Goal: Task Accomplishment & Management: Manage account settings

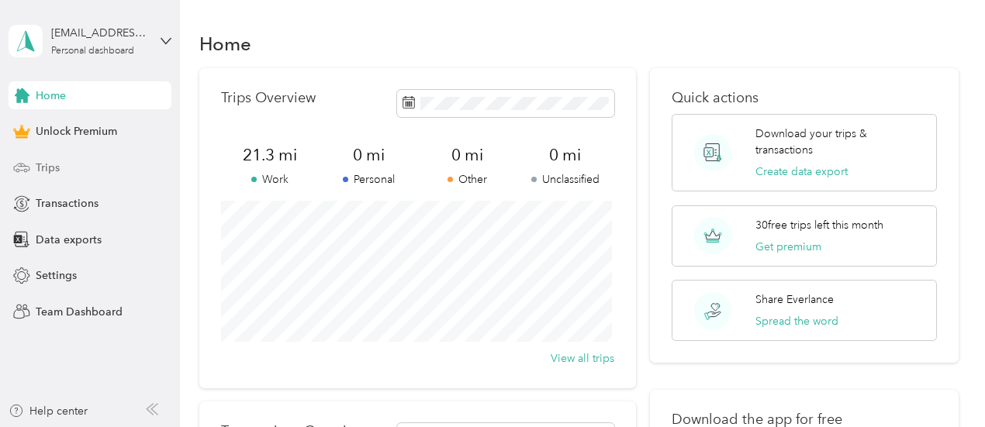
click at [52, 167] on span "Trips" at bounding box center [48, 168] width 24 height 16
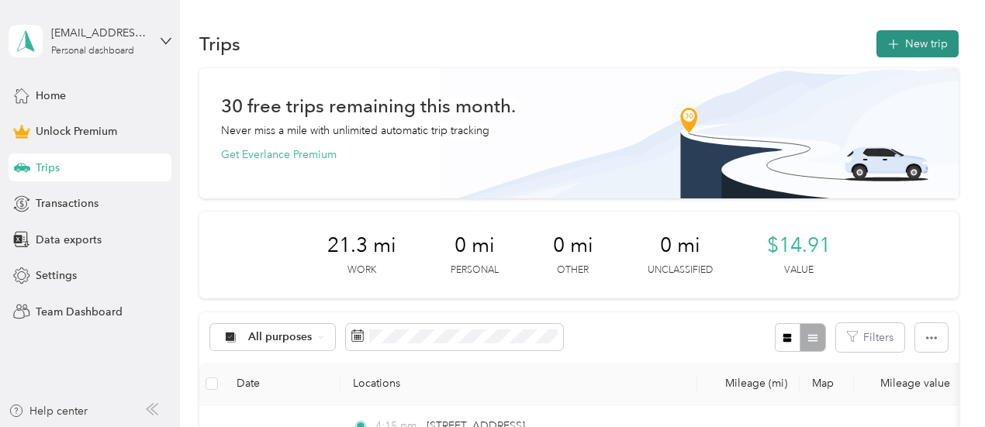
click at [901, 54] on button "New trip" at bounding box center [917, 43] width 82 height 27
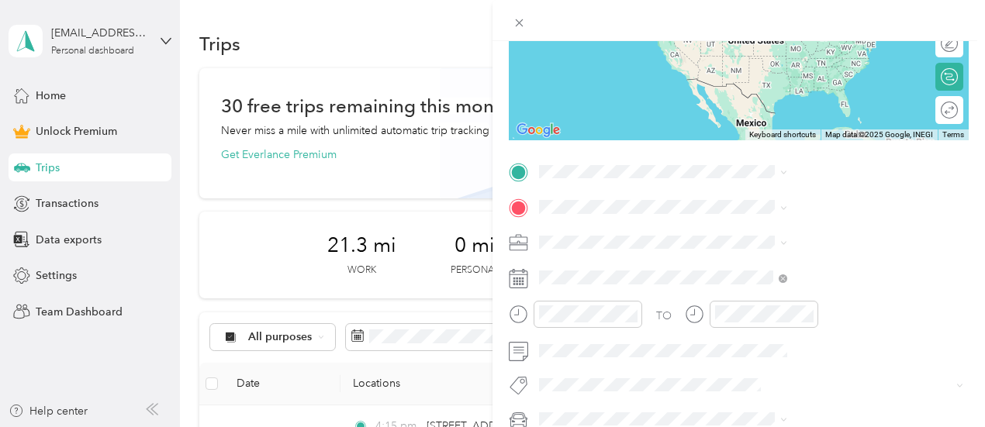
scroll to position [226, 0]
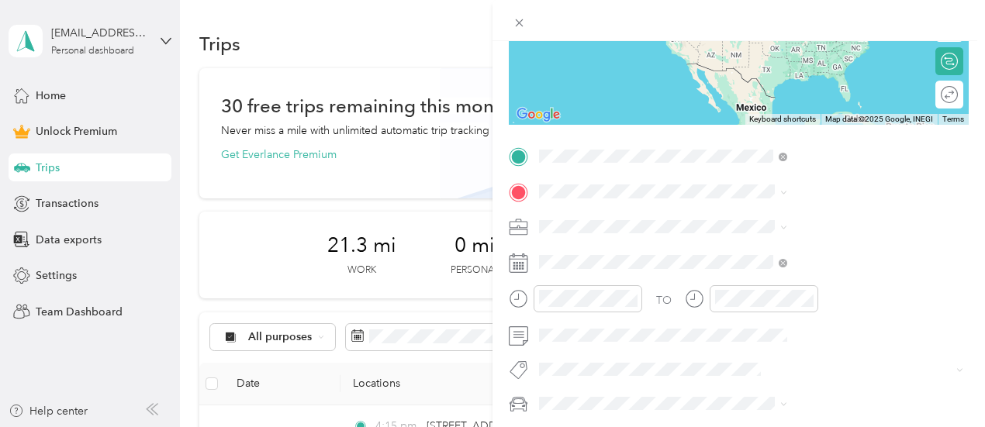
click at [844, 219] on span "[STREET_ADDRESS][US_STATE]" at bounding box center [809, 212] width 155 height 14
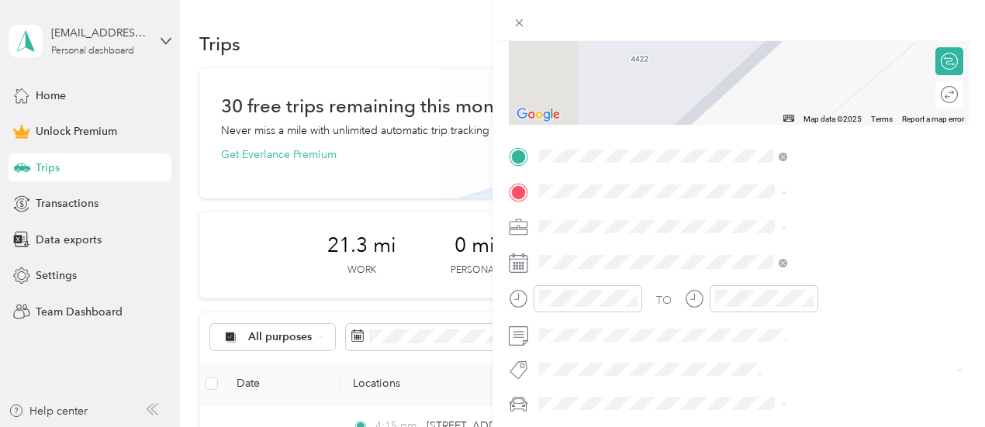
click at [803, 184] on span at bounding box center [750, 191] width 435 height 25
click at [844, 254] on span "[STREET_ADDRESS][US_STATE]" at bounding box center [809, 247] width 155 height 14
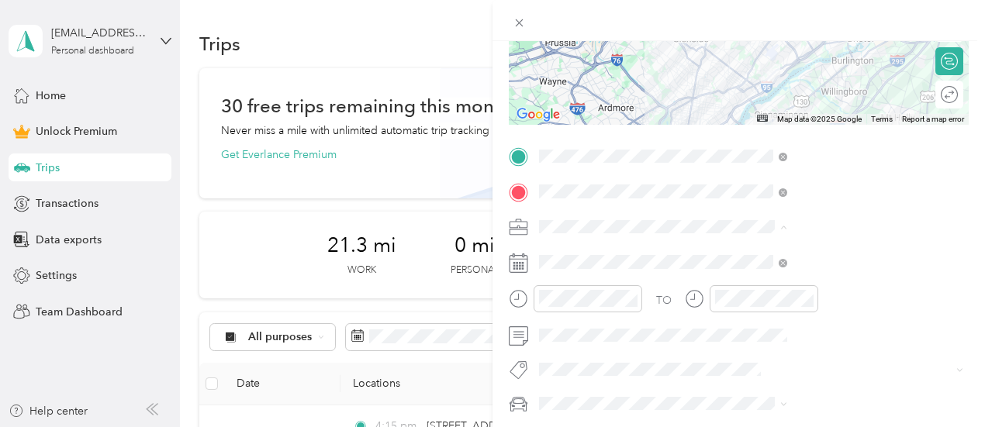
click at [752, 16] on li "Work" at bounding box center [827, 9] width 259 height 27
click at [642, 299] on div at bounding box center [587, 298] width 109 height 27
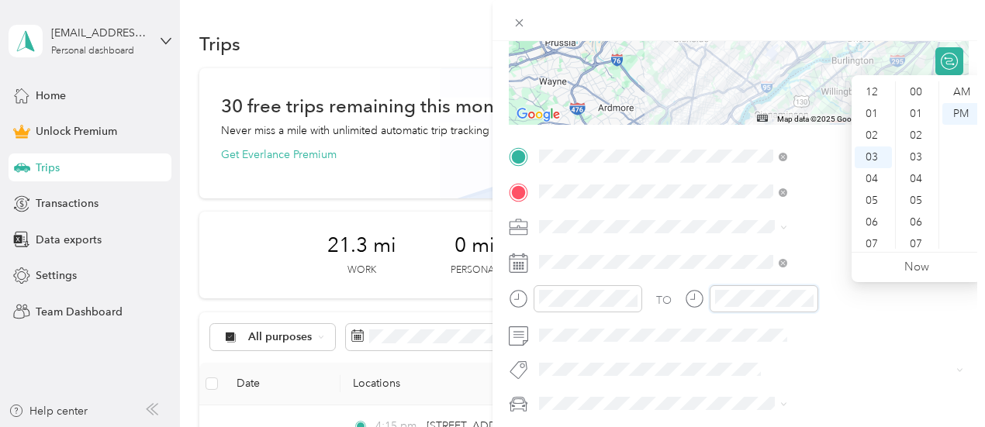
scroll to position [1135, 0]
click at [818, 290] on div at bounding box center [751, 298] width 133 height 27
click at [813, 136] on div "New Trip Save This trip cannot be edited because it is either under review, app…" at bounding box center [739, 155] width 460 height 658
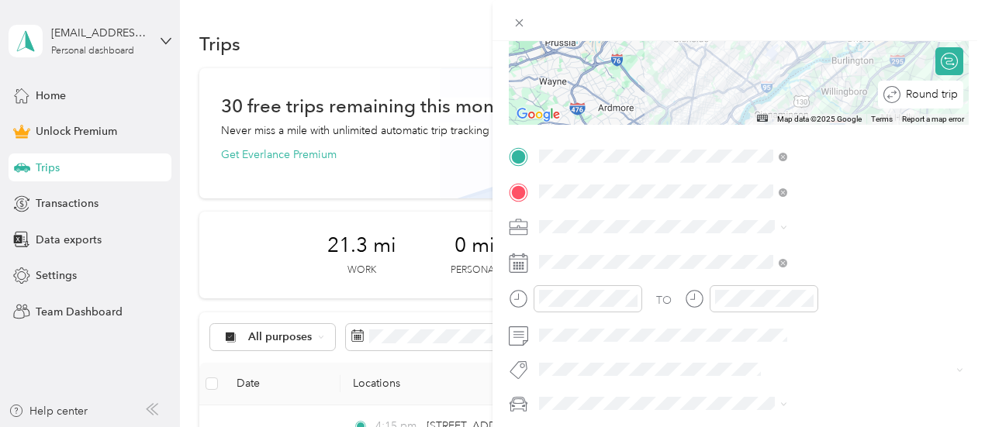
click at [984, 101] on div at bounding box center [987, 95] width 0 height 16
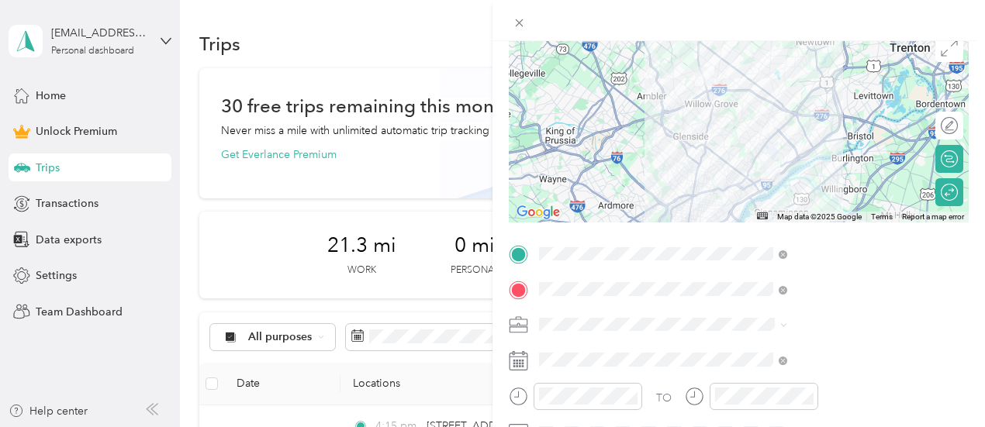
scroll to position [0, 0]
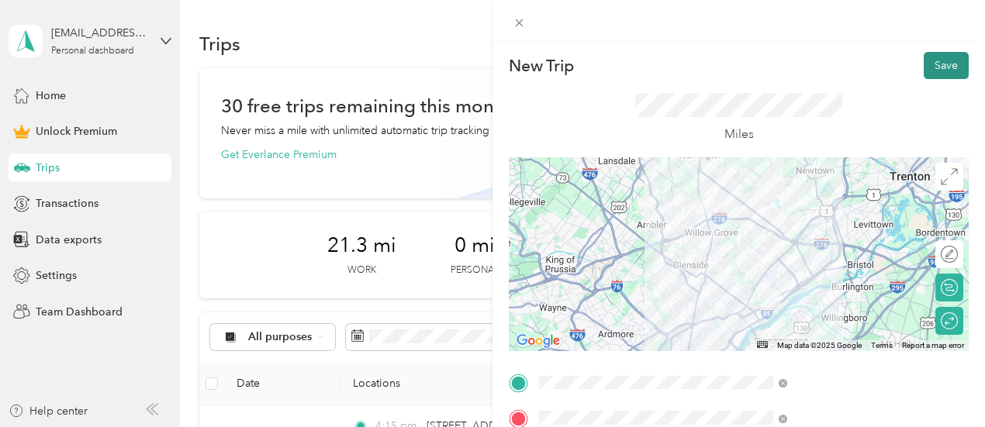
click at [940, 68] on button "Save" at bounding box center [945, 65] width 45 height 27
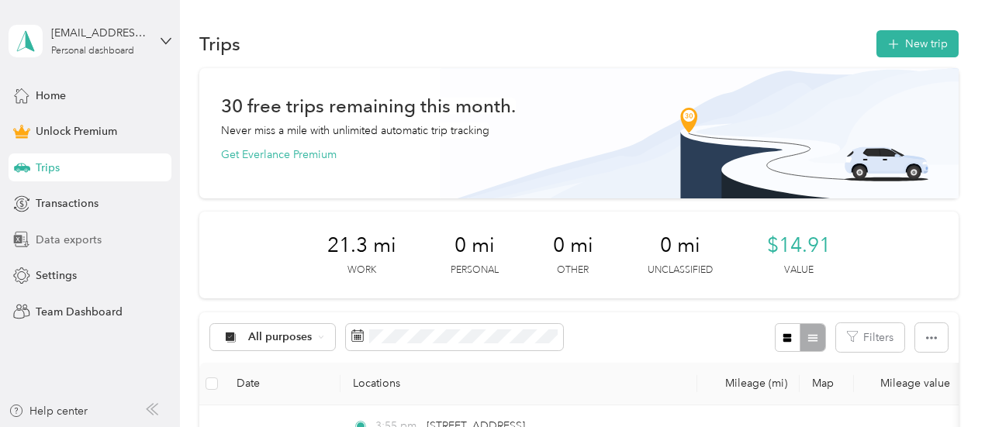
click at [83, 245] on span "Data exports" at bounding box center [69, 240] width 66 height 16
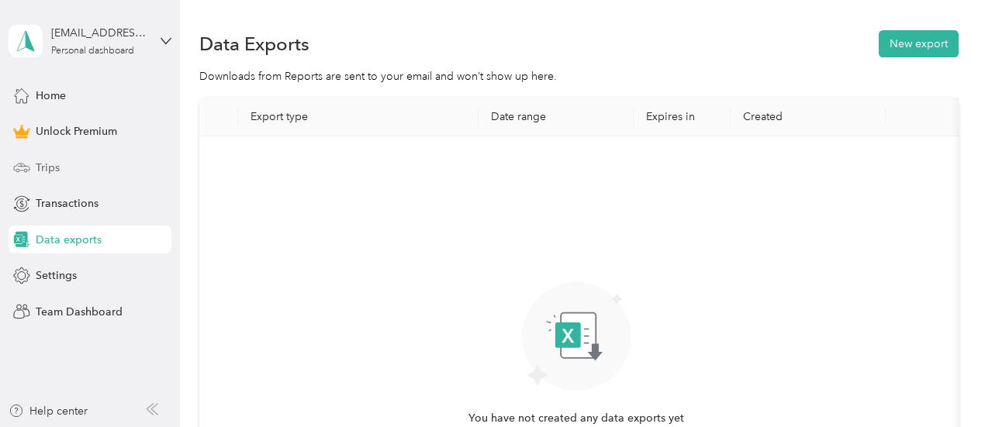
click at [56, 173] on span "Trips" at bounding box center [48, 168] width 24 height 16
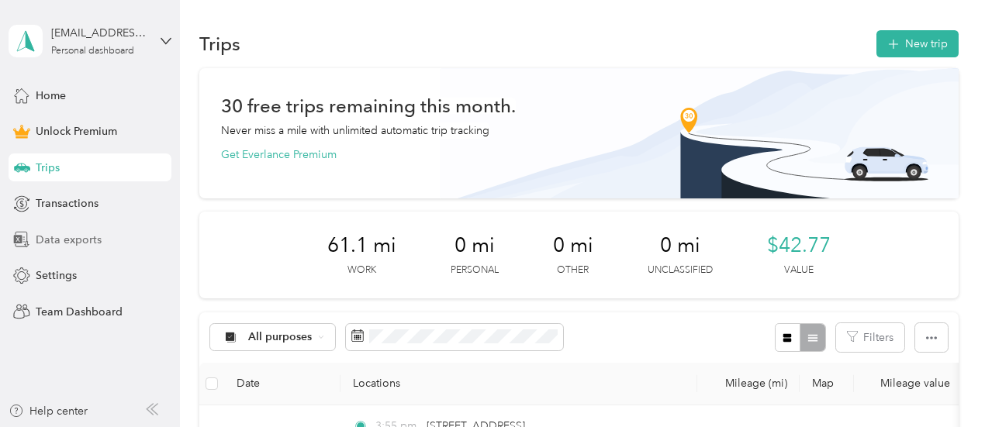
click at [31, 237] on div "Data exports" at bounding box center [90, 240] width 163 height 28
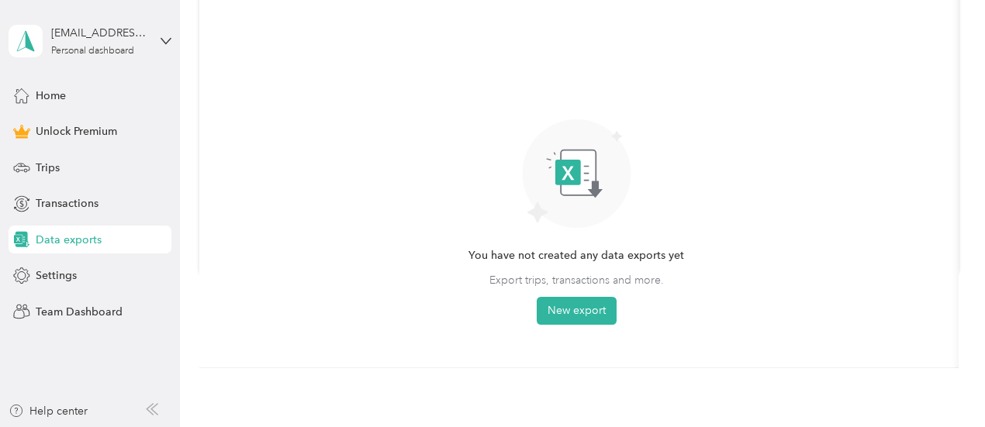
scroll to position [203, 0]
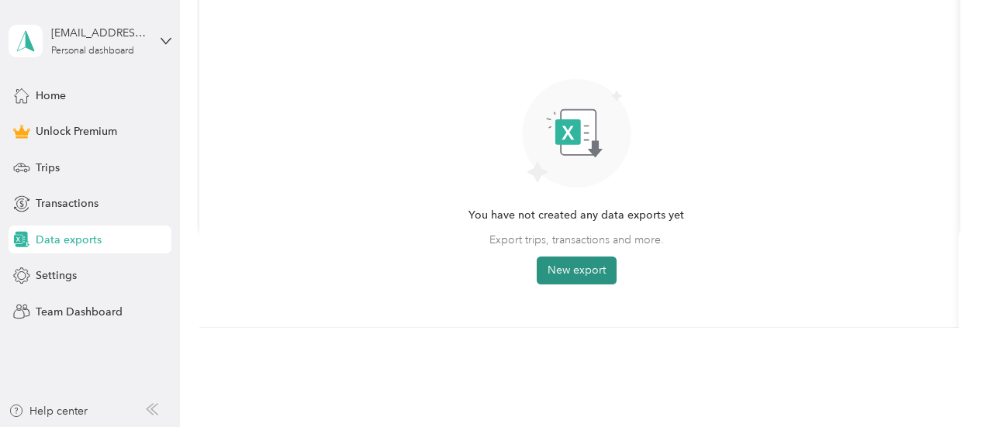
click at [598, 264] on button "New export" at bounding box center [577, 271] width 80 height 28
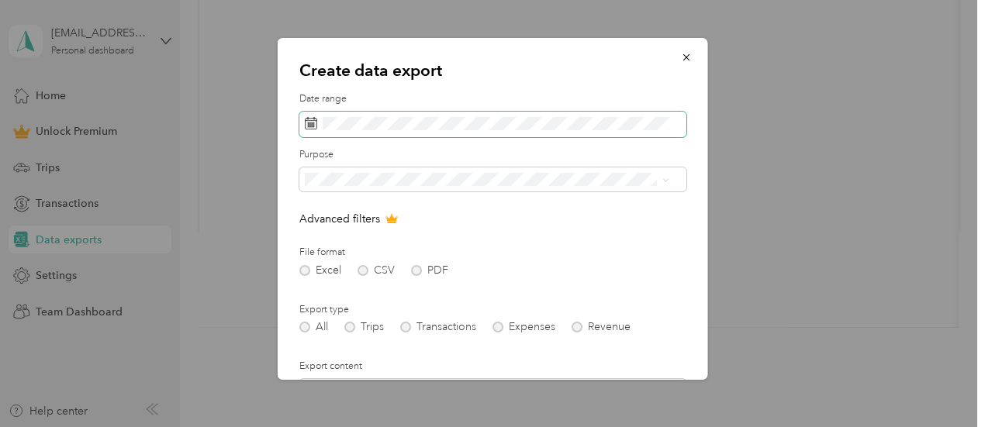
click at [440, 136] on span at bounding box center [492, 125] width 387 height 26
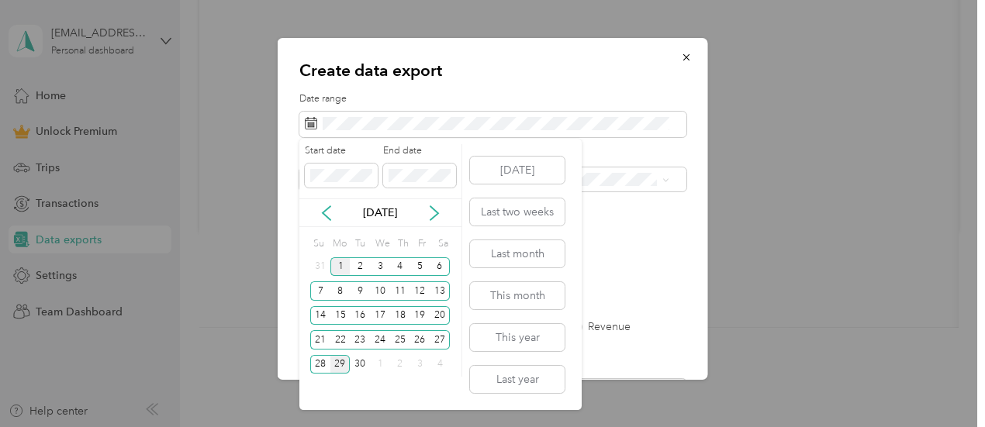
click at [340, 268] on div "1" at bounding box center [340, 266] width 20 height 19
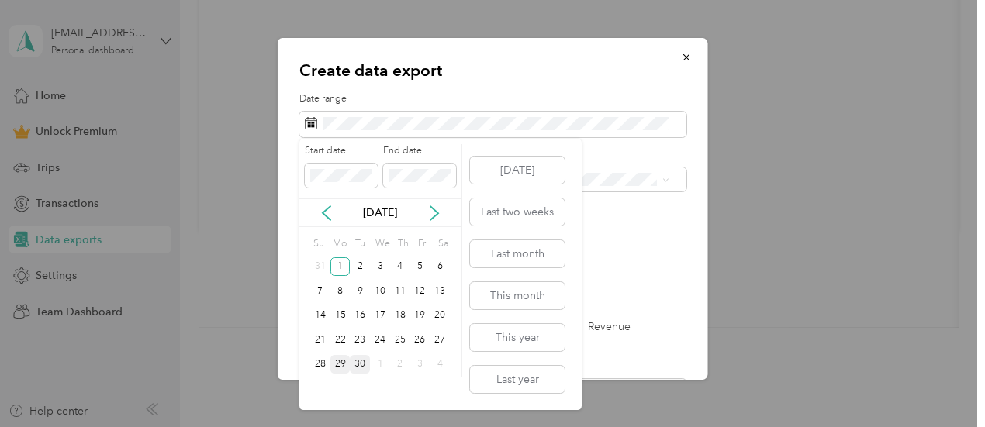
click at [366, 360] on div "30" at bounding box center [360, 364] width 20 height 19
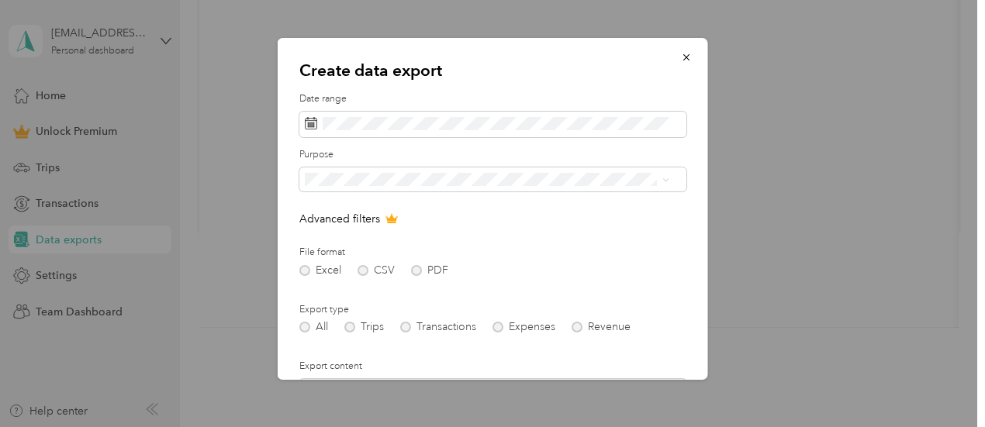
click at [547, 232] on form "Date range Purpose Advanced filters File format Excel CSV PDF Export type All T…" at bounding box center [492, 336] width 387 height 488
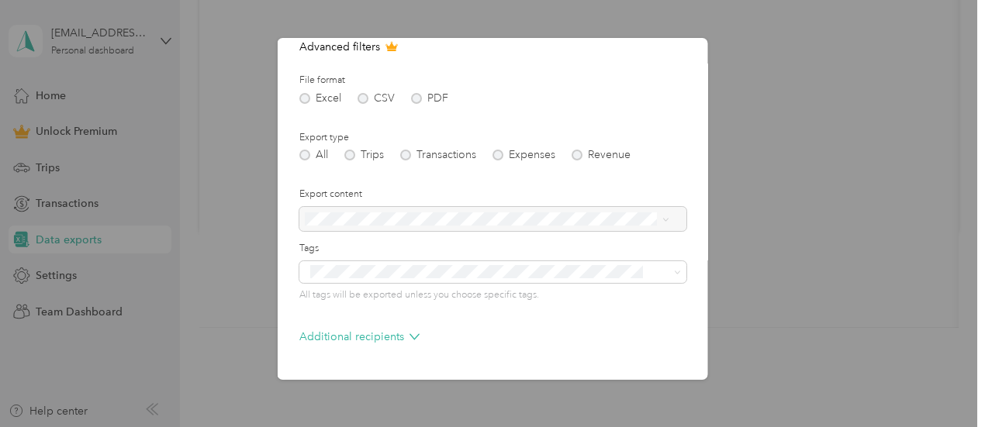
scroll to position [222, 0]
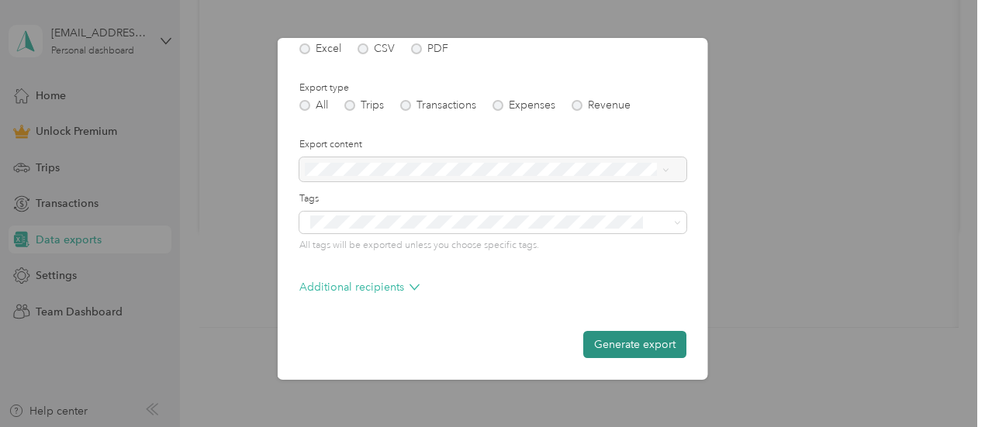
click at [614, 342] on button "Generate export" at bounding box center [634, 344] width 103 height 27
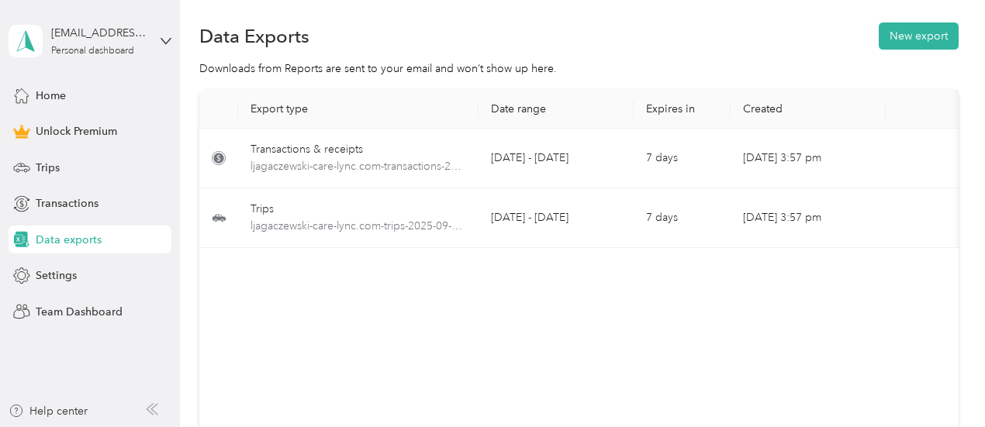
scroll to position [0, 0]
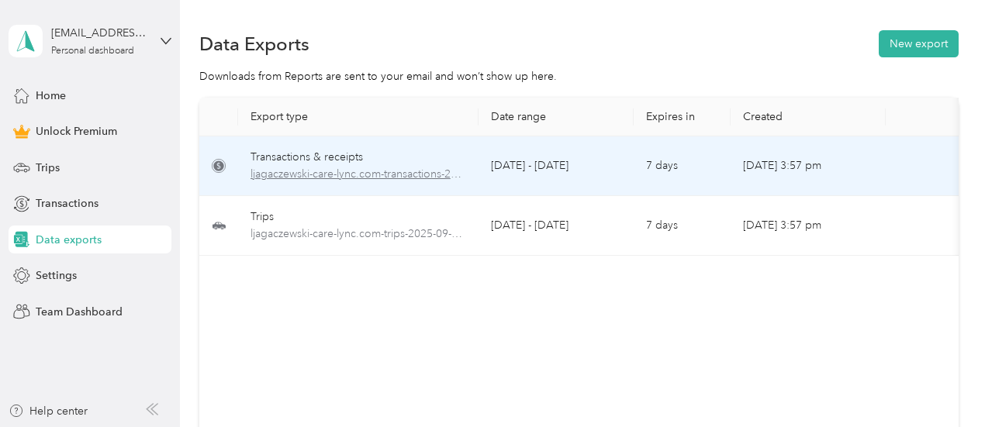
click at [346, 171] on span "ljagaczewski-care-lync.com-transactions-2025-09-01-2025-09-30.xlsx" at bounding box center [358, 174] width 216 height 17
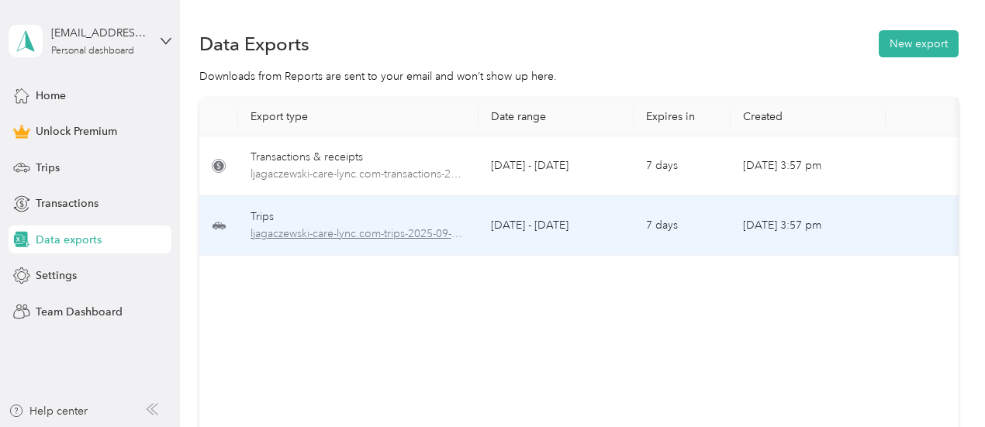
click at [419, 236] on span "ljagaczewski-care-lync.com-trips-2025-09-01-2025-09-30.xlsx" at bounding box center [358, 234] width 216 height 17
click at [449, 232] on span "ljagaczewski-care-lync.com-trips-2025-09-01-2025-09-30.xlsx" at bounding box center [358, 234] width 216 height 17
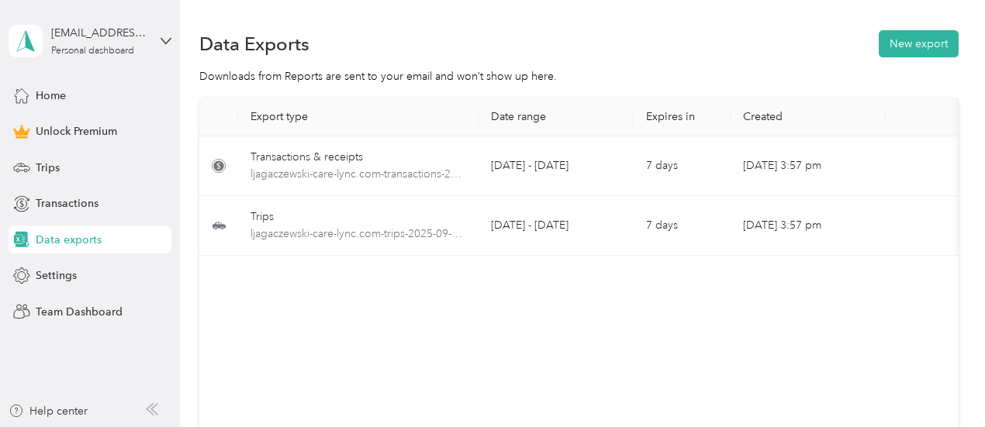
click at [654, 339] on div "Export type Date range Expires in Created Download Transactions & receipts ljag…" at bounding box center [578, 269] width 759 height 342
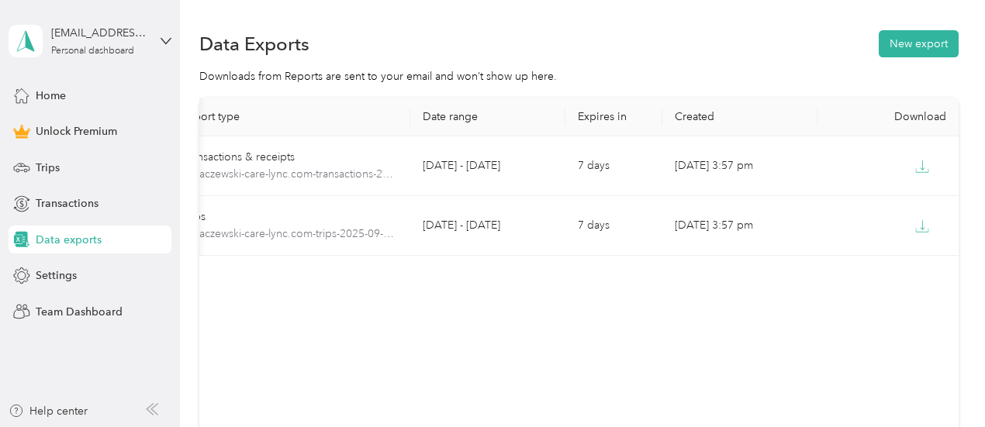
scroll to position [0, 87]
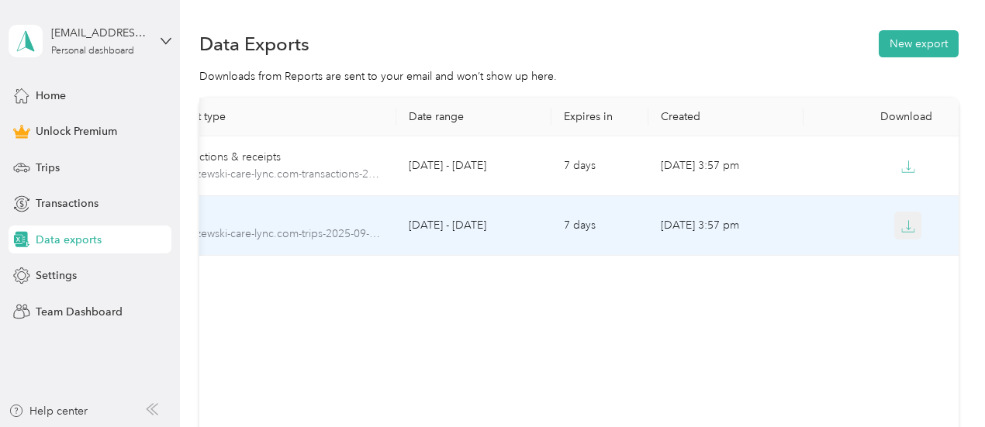
click at [909, 226] on icon "button" at bounding box center [908, 226] width 14 height 14
